Goal: Find contact information: Find contact information

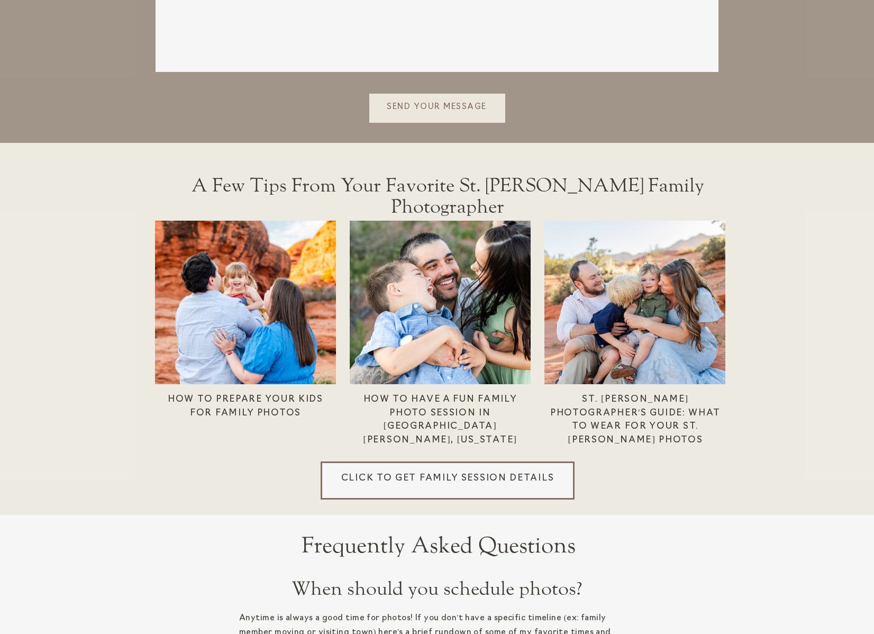
scroll to position [3009, 0]
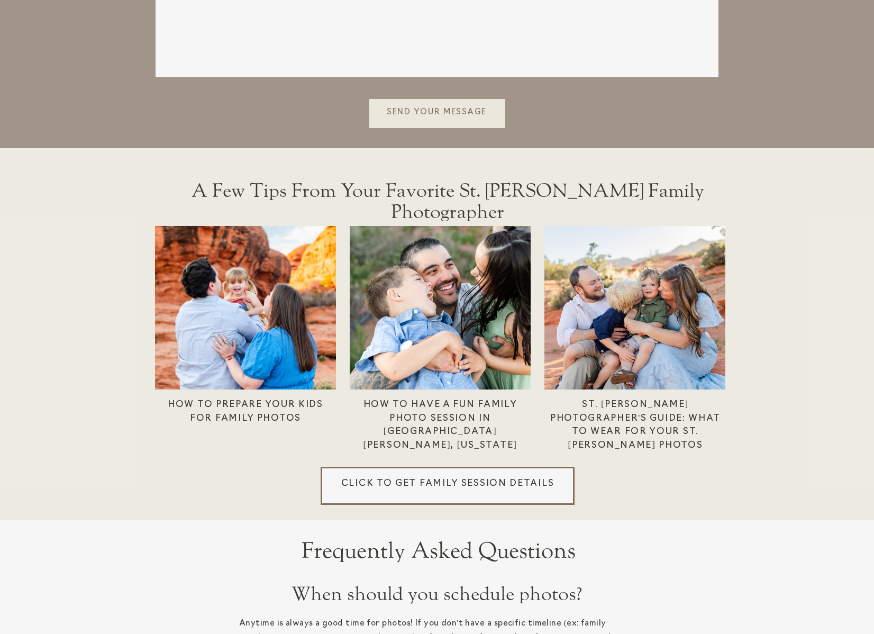
click at [452, 483] on h3 "Click to get Family session details" at bounding box center [447, 483] width 226 height 12
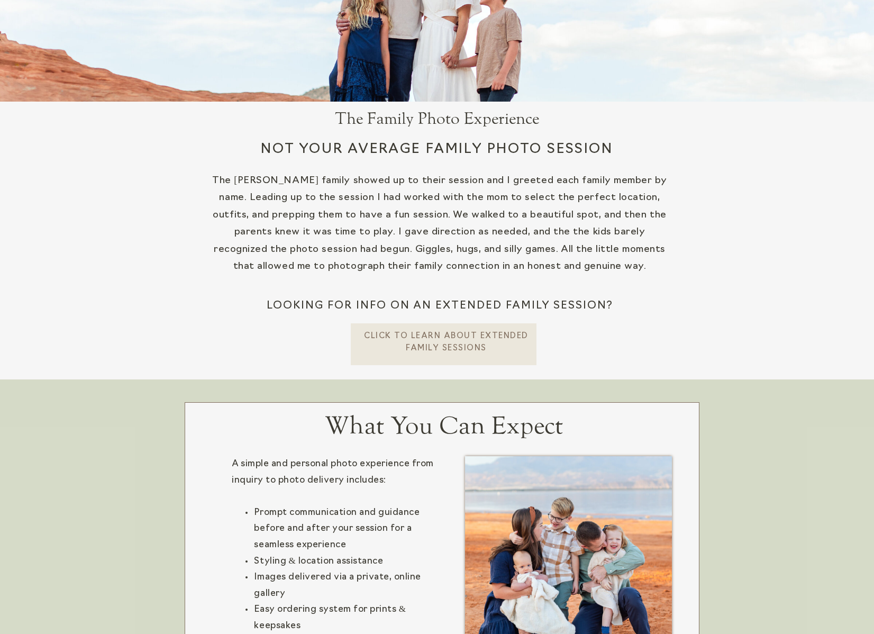
scroll to position [244, 0]
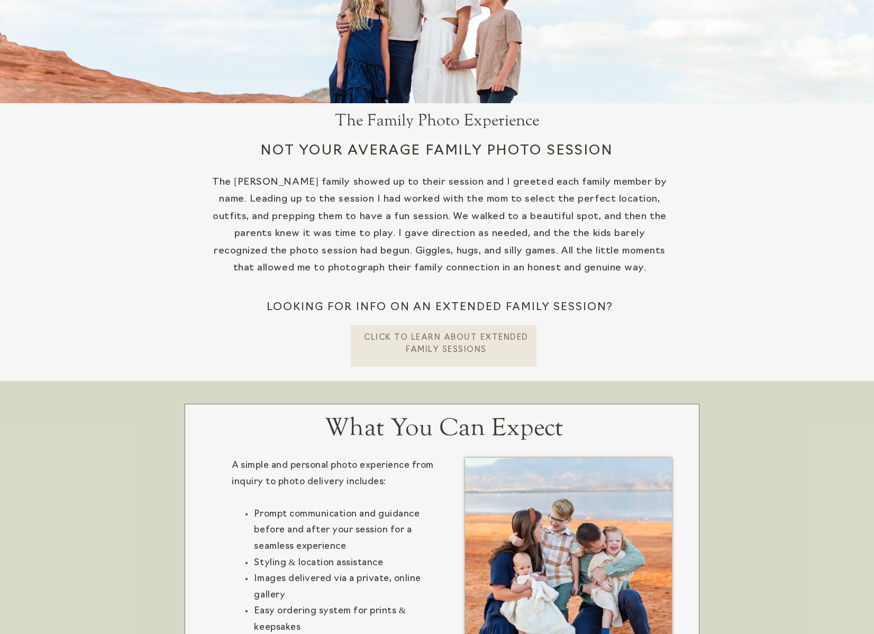
click at [476, 337] on p "CLick To learn about extended Family Sessions" at bounding box center [447, 343] width 166 height 22
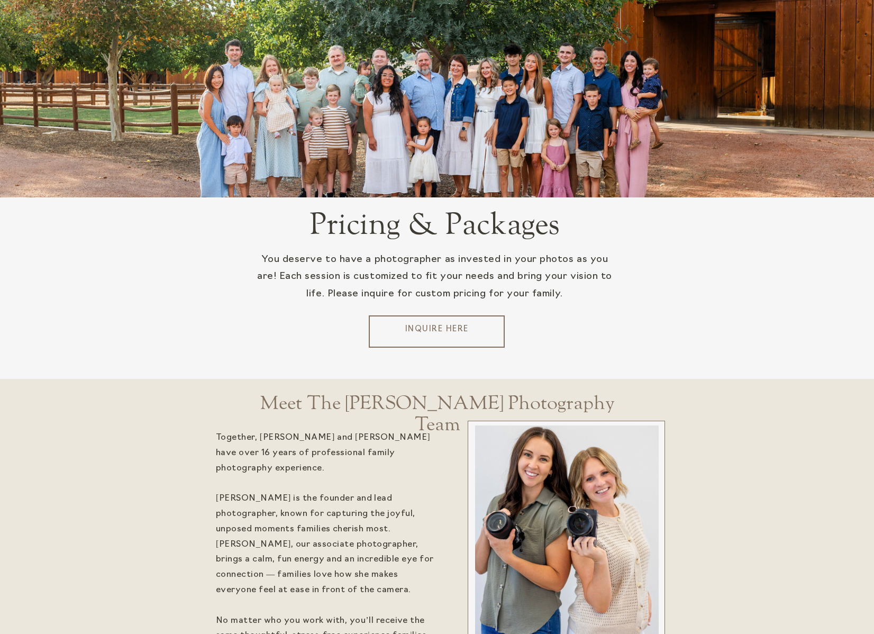
scroll to position [2095, 0]
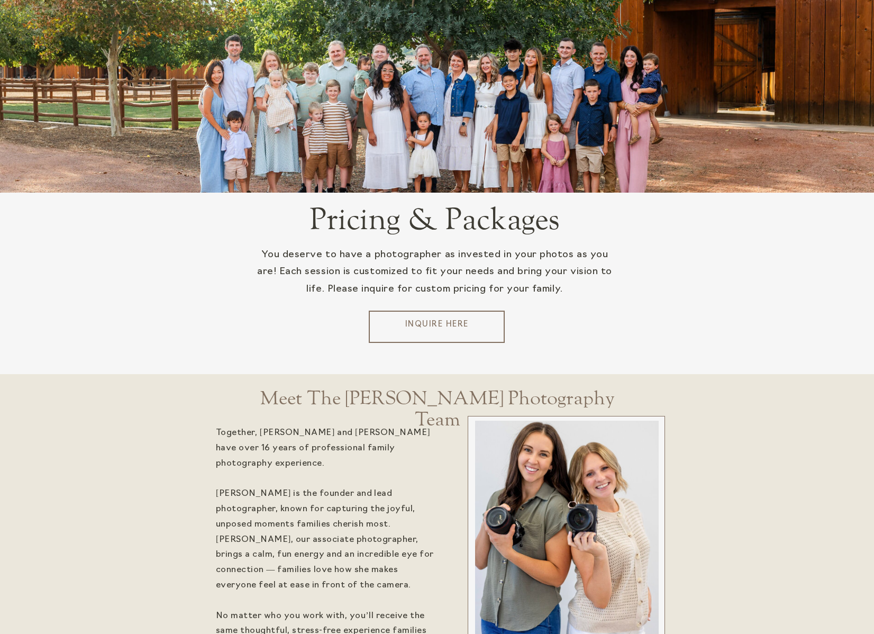
click at [433, 326] on p "INquire HEre" at bounding box center [437, 327] width 128 height 16
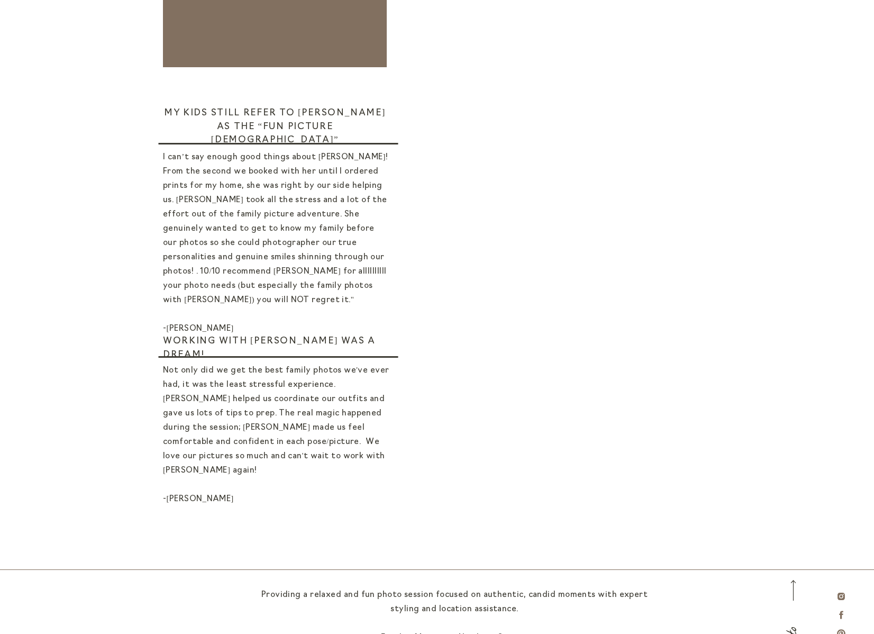
scroll to position [601, 0]
